Goal: Communication & Community: Answer question/provide support

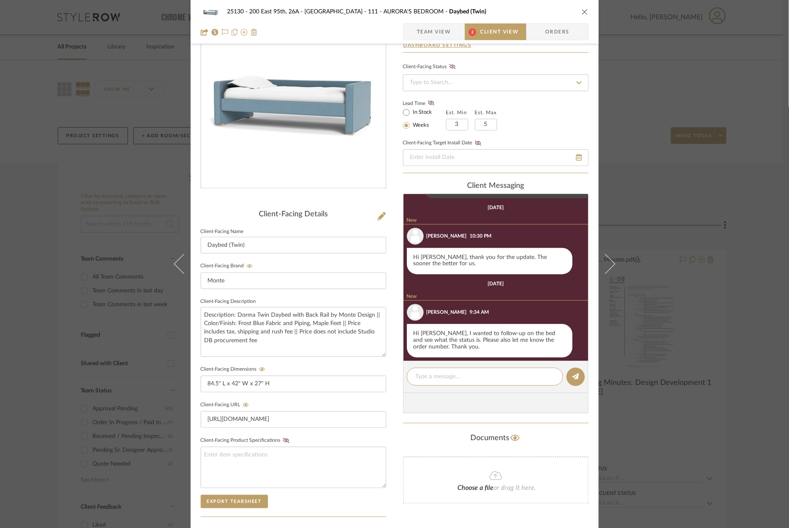
scroll to position [511, 0]
click at [482, 373] on textarea at bounding box center [485, 376] width 139 height 9
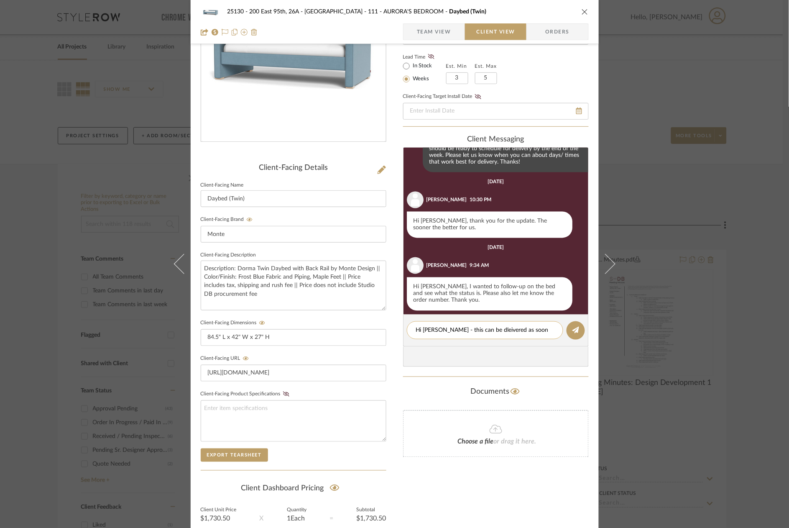
scroll to position [0, 0]
click at [450, 329] on textarea "Hi [PERSON_NAME] - this can be delivered as soon as [DATE]" at bounding box center [485, 335] width 139 height 18
click at [458, 339] on textarea "Hi Marianna - This can be delivered as soon as Thursday 10/2" at bounding box center [485, 335] width 139 height 18
click at [529, 337] on textarea "Hi Marianna - This can be delivered as soon as Thursday 10/2. Does this day wor…" at bounding box center [485, 335] width 139 height 18
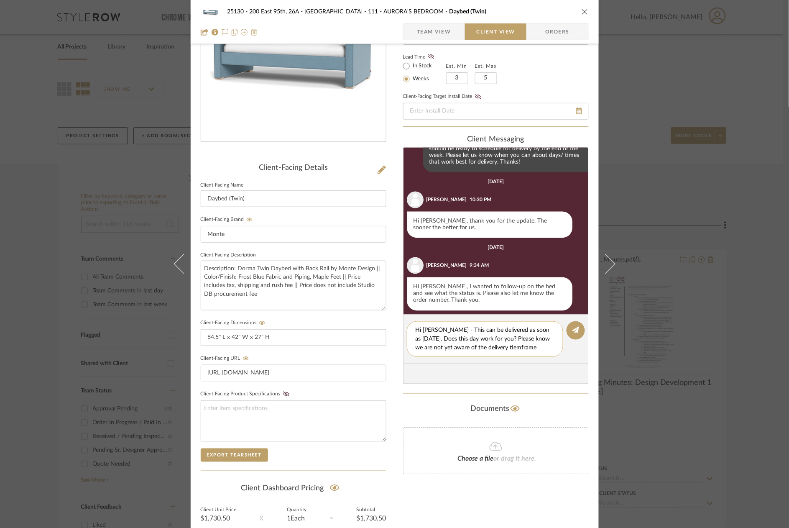
drag, startPoint x: 536, startPoint y: 343, endPoint x: 528, endPoint y: 348, distance: 10.1
click at [528, 348] on textarea "Hi Marianna - This can be delivered as soon as Thursday 10/2. Does this day wor…" at bounding box center [485, 339] width 139 height 26
drag, startPoint x: 477, startPoint y: 354, endPoint x: 407, endPoint y: 326, distance: 74.7
click at [407, 326] on div "Hi Marianna - This can be delivered as soon as Thursday 10/2. Does this day wor…" at bounding box center [485, 343] width 156 height 44
type textarea "Hi Marianna - This can be delivered as soon as Thursday 10/2. Does this day wor…"
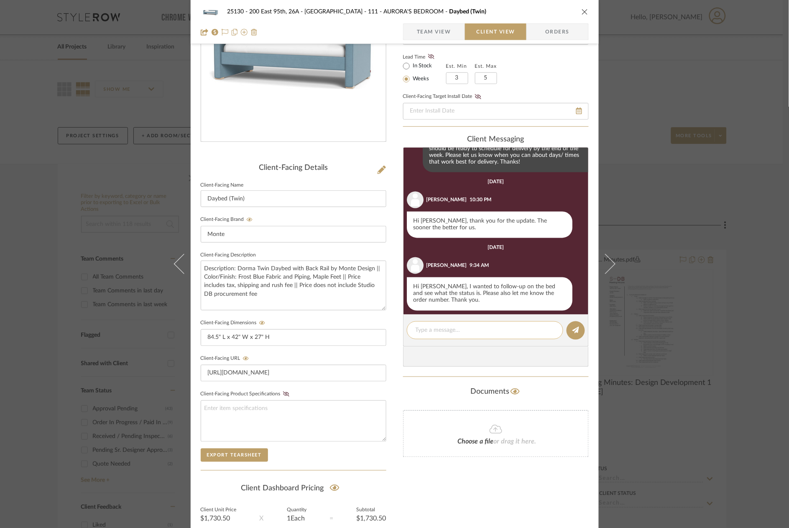
paste textarea "Hi Marianna - This can be delivered as soon as Thursday 10/2. Does this day wor…"
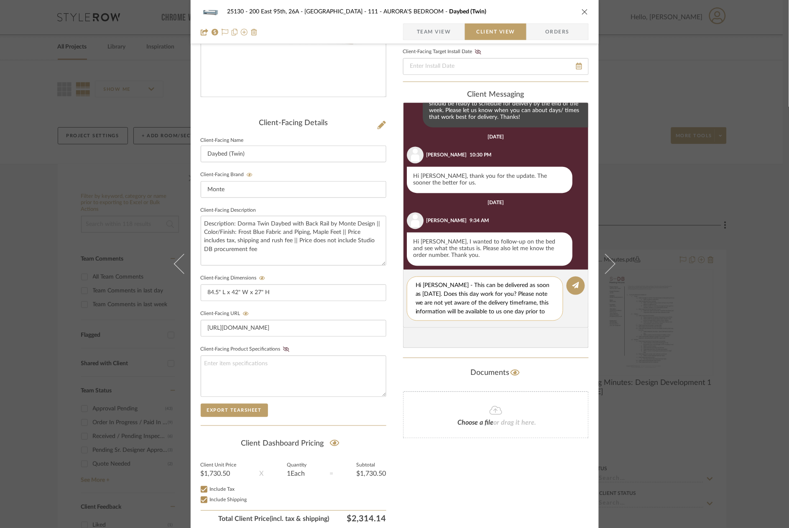
scroll to position [128, 0]
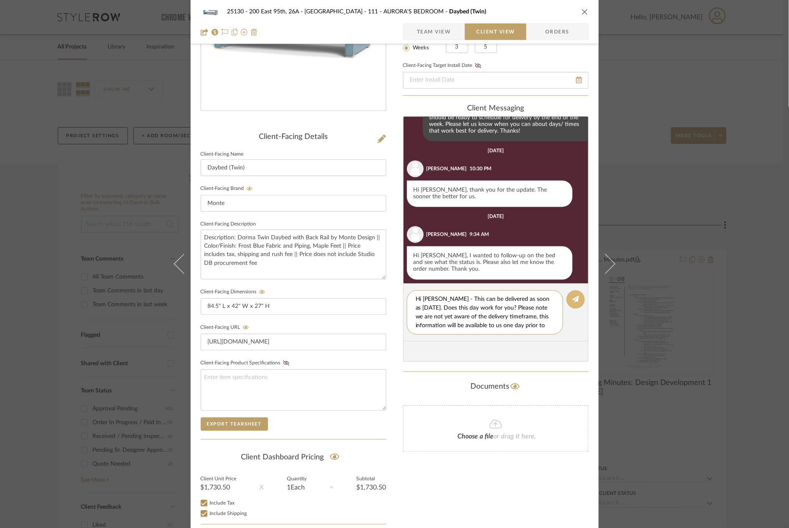
type textarea "Hi [PERSON_NAME] - This can be delivered as soon as [DATE]. Does this day work …"
click at [568, 301] on button at bounding box center [575, 299] width 18 height 18
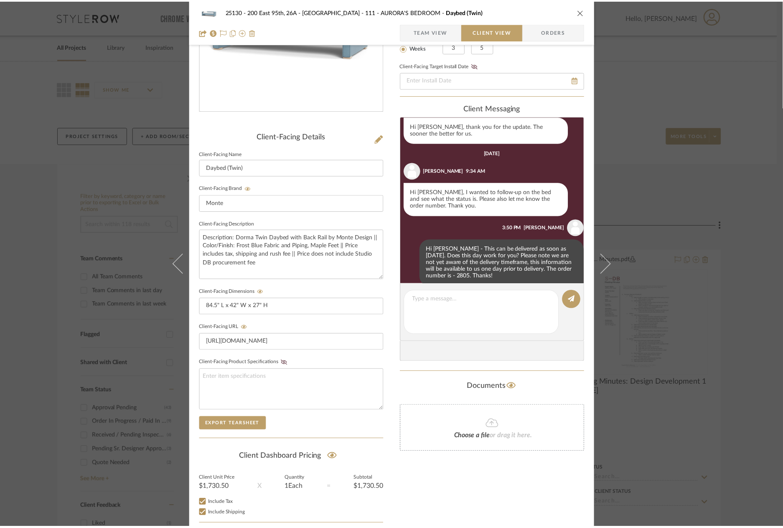
scroll to position [561, 0]
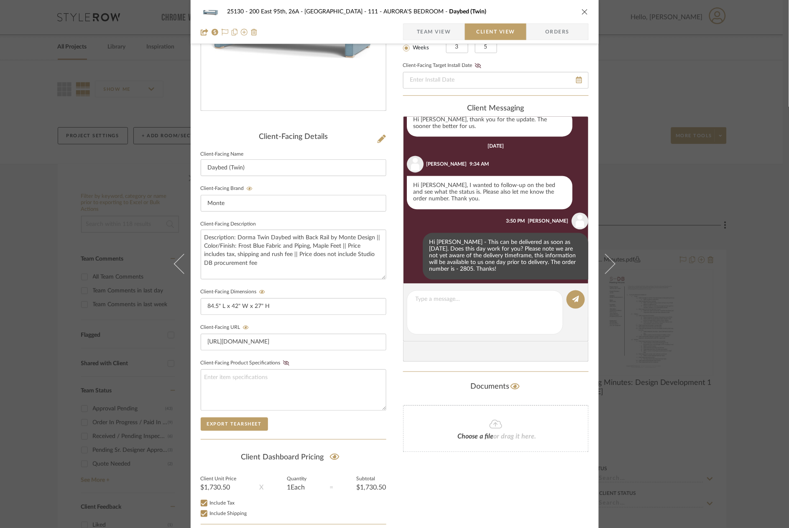
click at [704, 140] on div "25130 - 200 East 95th, 26A - Kosheleva 111 - AURORA'S BEDROOM Daybed (Twin) Tea…" at bounding box center [394, 264] width 789 height 528
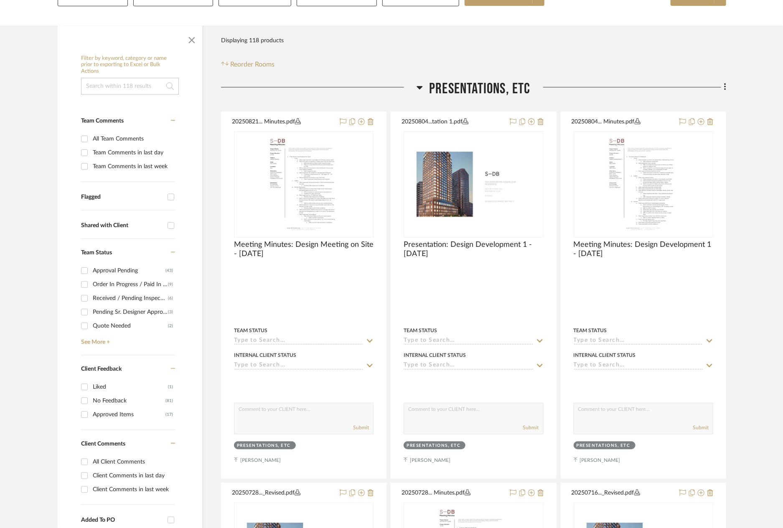
scroll to position [139, 0]
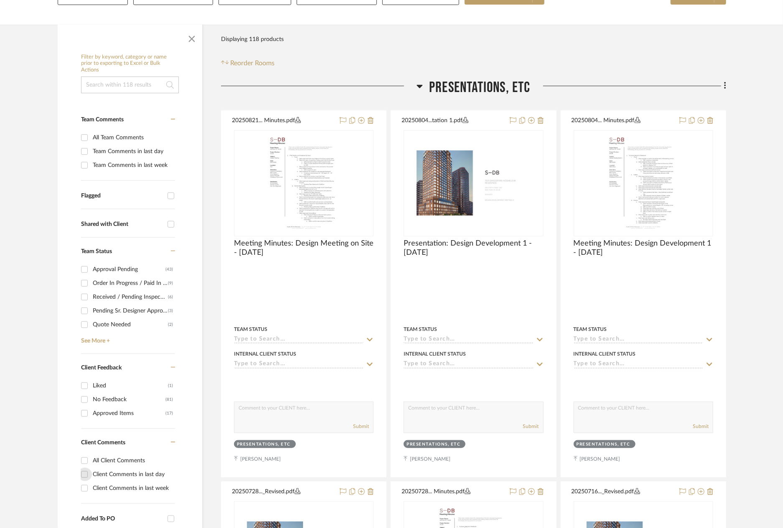
click at [85, 474] on input "Client Comments in last day" at bounding box center [84, 473] width 13 height 13
checkbox input "true"
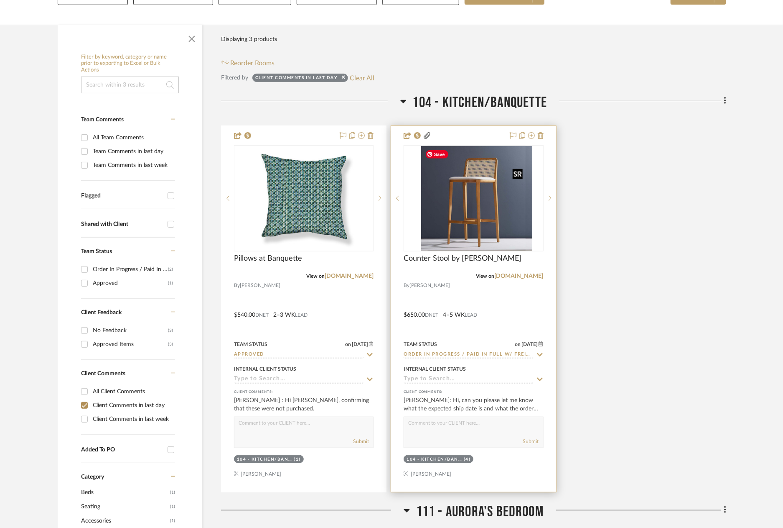
click at [490, 195] on div at bounding box center [474, 198] width 140 height 106
click at [495, 205] on img "0" at bounding box center [473, 198] width 105 height 105
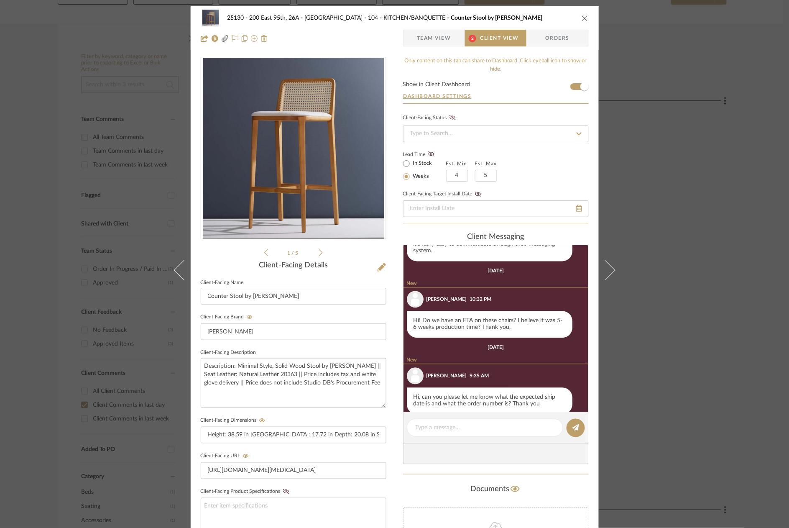
scroll to position [604, 0]
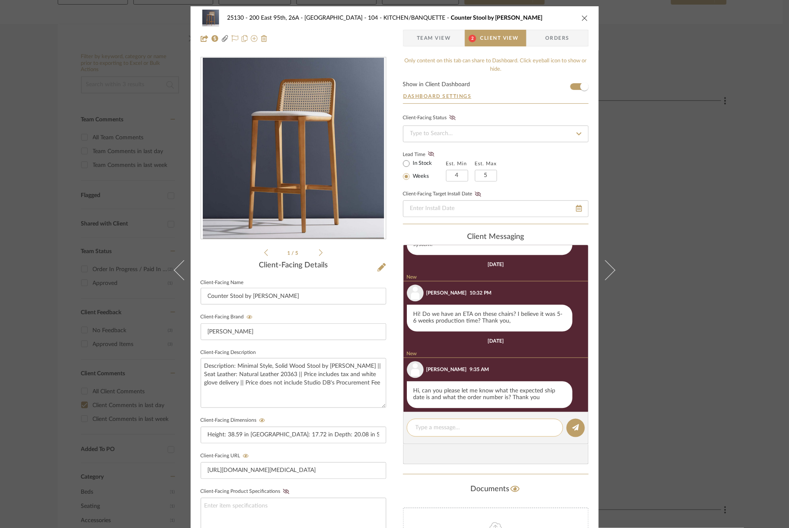
click at [496, 428] on textarea at bounding box center [485, 427] width 139 height 9
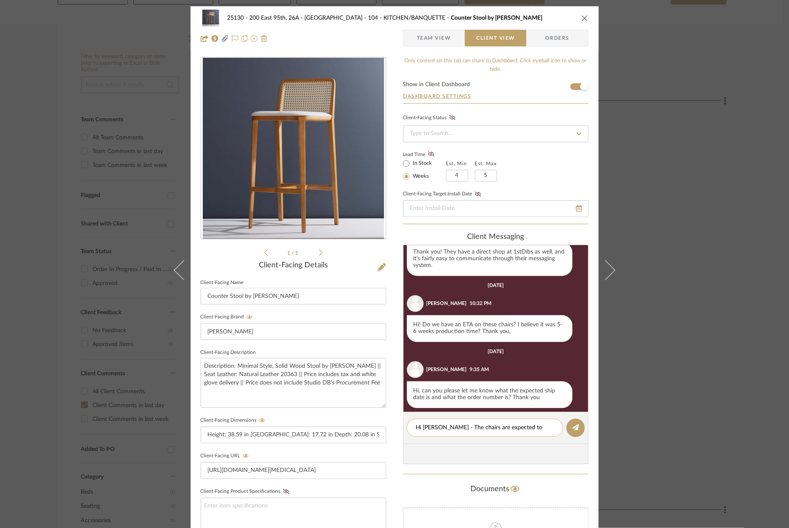
scroll to position [0, 0]
paste textarea "DIR US DNPTNMDLN 02 - DB"
type textarea "Hi [PERSON_NAME] - The chairs are expected to ship in about two weeks time. The…"
click at [567, 428] on button at bounding box center [575, 427] width 18 height 18
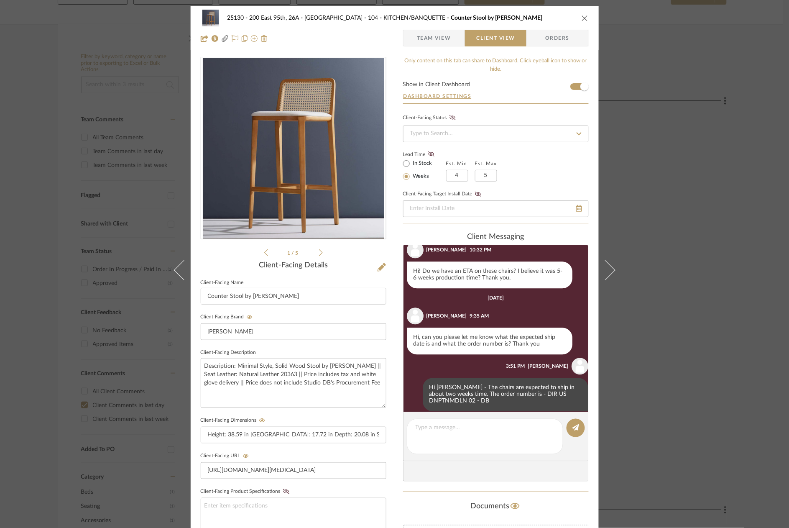
scroll to position [640, 0]
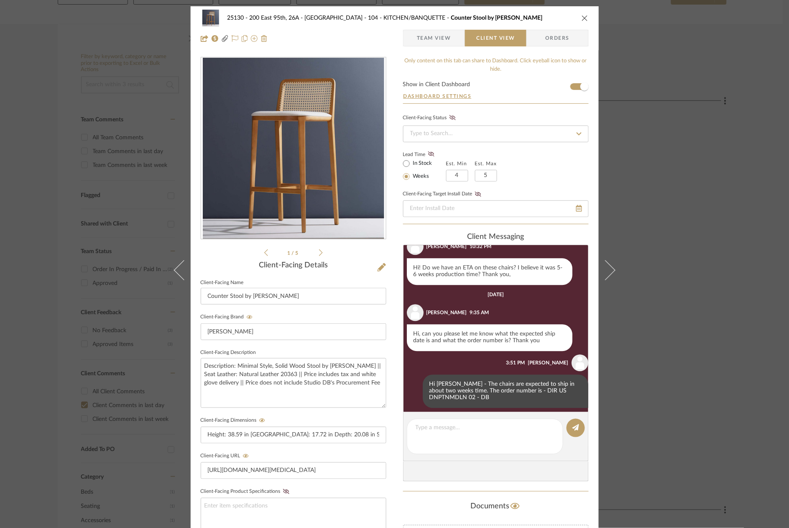
click at [686, 291] on div "25130 - 200 East 95th, 26A - Kosheleva 104 - KITCHEN/BANQUETTE Counter Stool by…" at bounding box center [394, 264] width 789 height 528
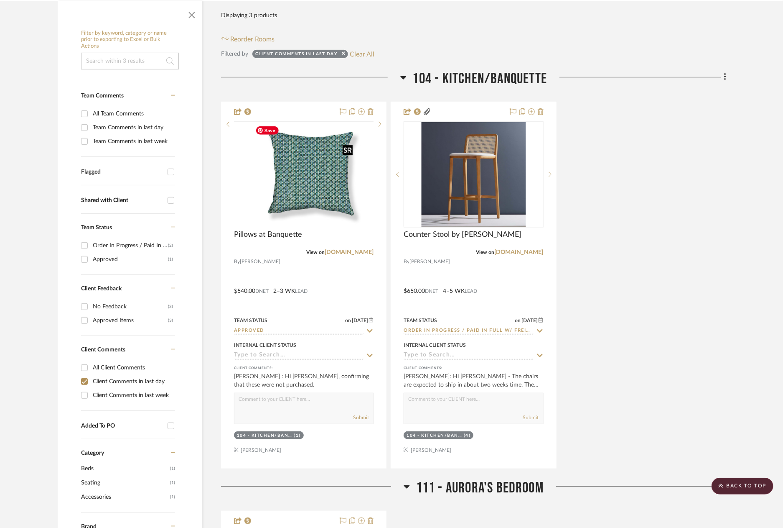
scroll to position [0, 0]
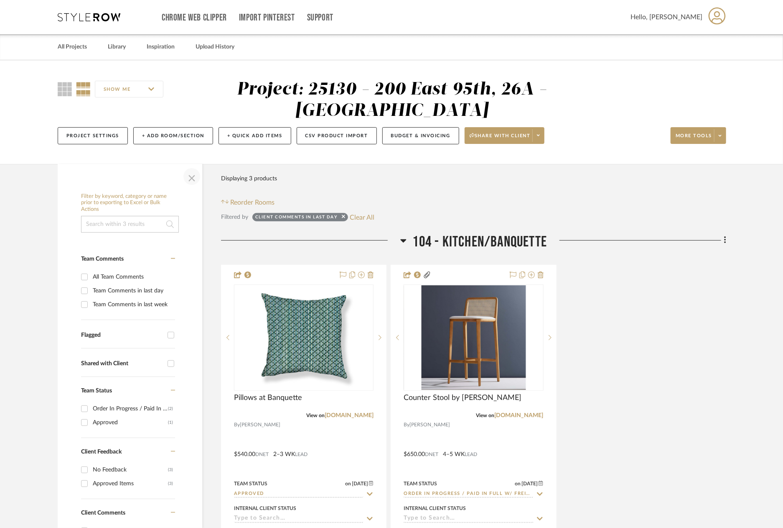
click at [197, 174] on span "button" at bounding box center [192, 176] width 20 height 20
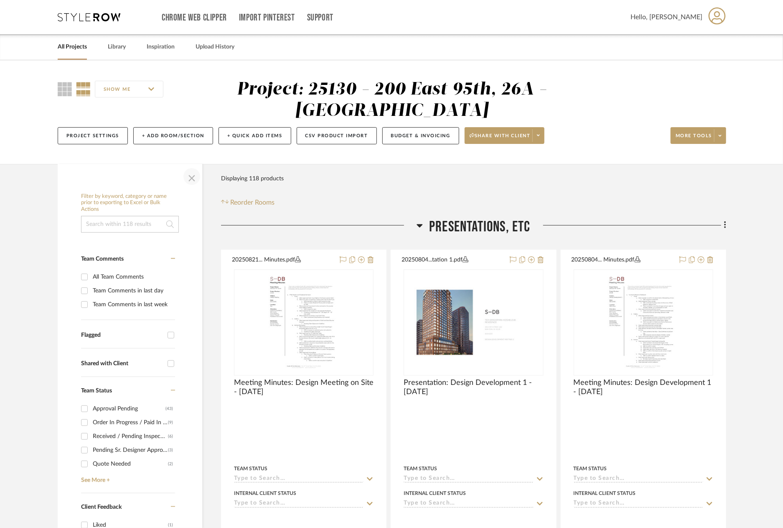
click at [191, 181] on span "button" at bounding box center [192, 176] width 20 height 20
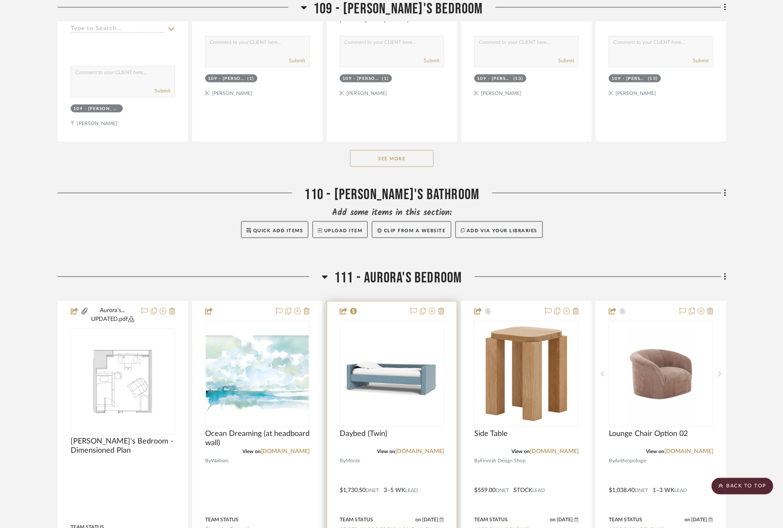
scroll to position [4227, 0]
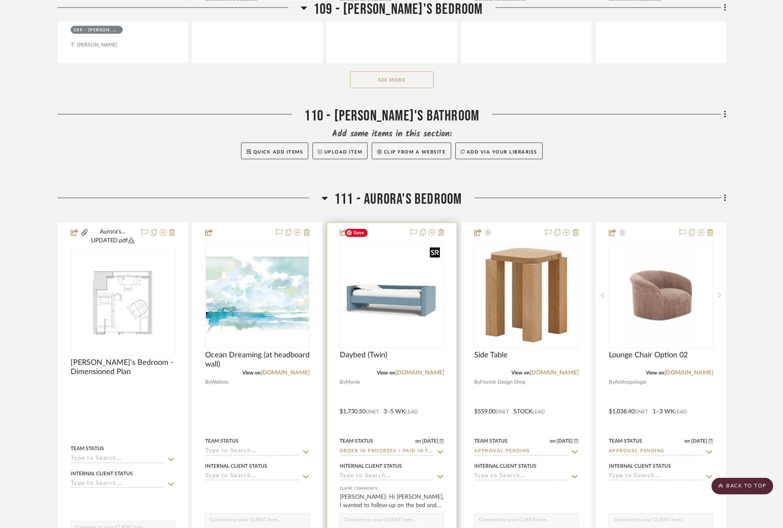
click at [395, 263] on div at bounding box center [392, 295] width 105 height 106
click at [394, 298] on img "0" at bounding box center [392, 295] width 103 height 103
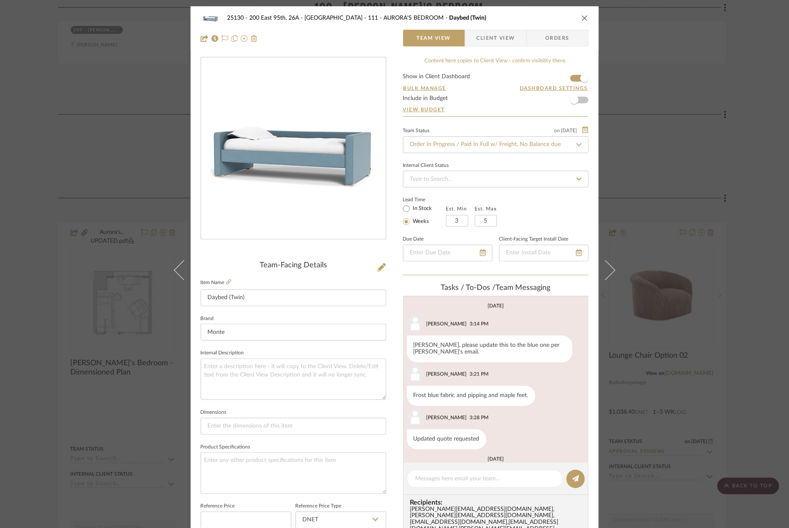
scroll to position [106, 0]
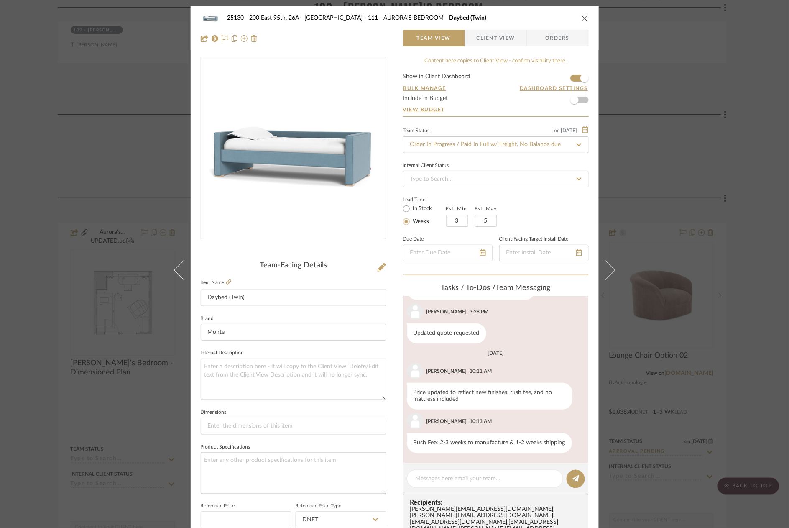
click at [704, 118] on div "25130 - 200 East 95th, 26A - Kosheleva 111 - AURORA'S BEDROOM Daybed (Twin) Tea…" at bounding box center [394, 264] width 789 height 528
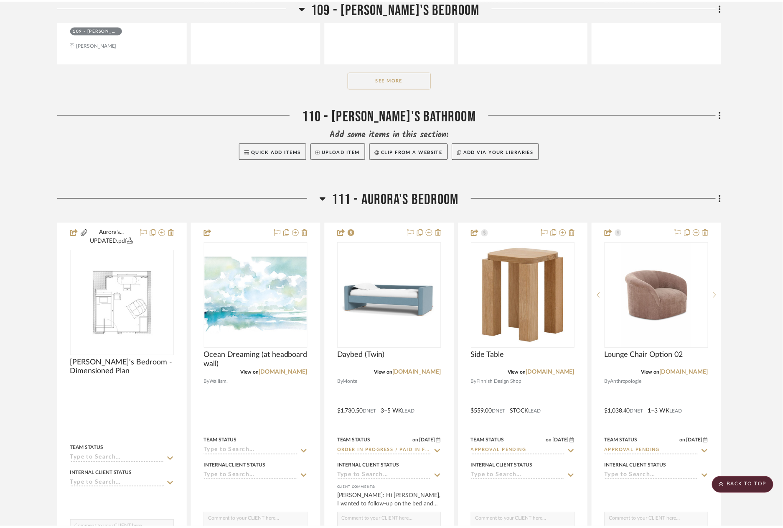
scroll to position [4227, 0]
